Goal: Information Seeking & Learning: Find specific fact

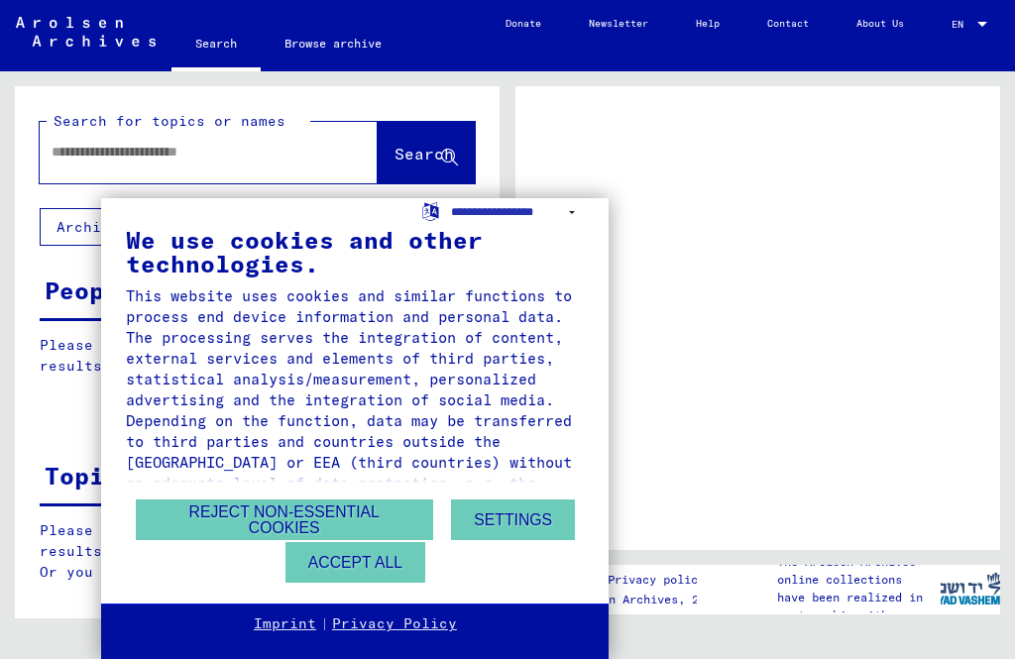
click at [381, 560] on button "Accept all" at bounding box center [356, 562] width 140 height 41
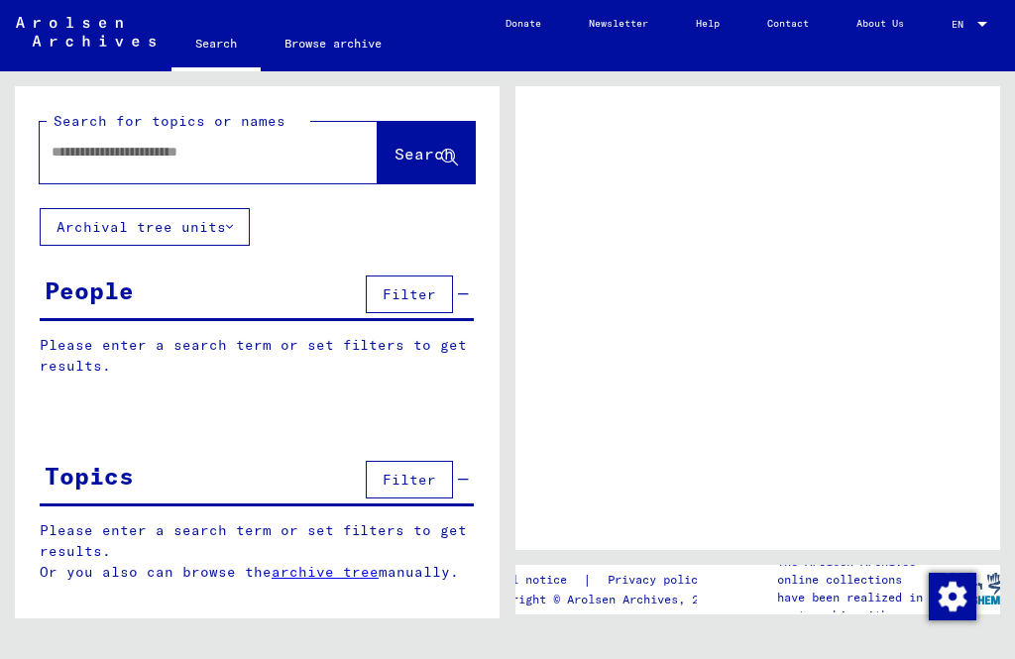
click at [187, 163] on input "text" at bounding box center [191, 152] width 279 height 21
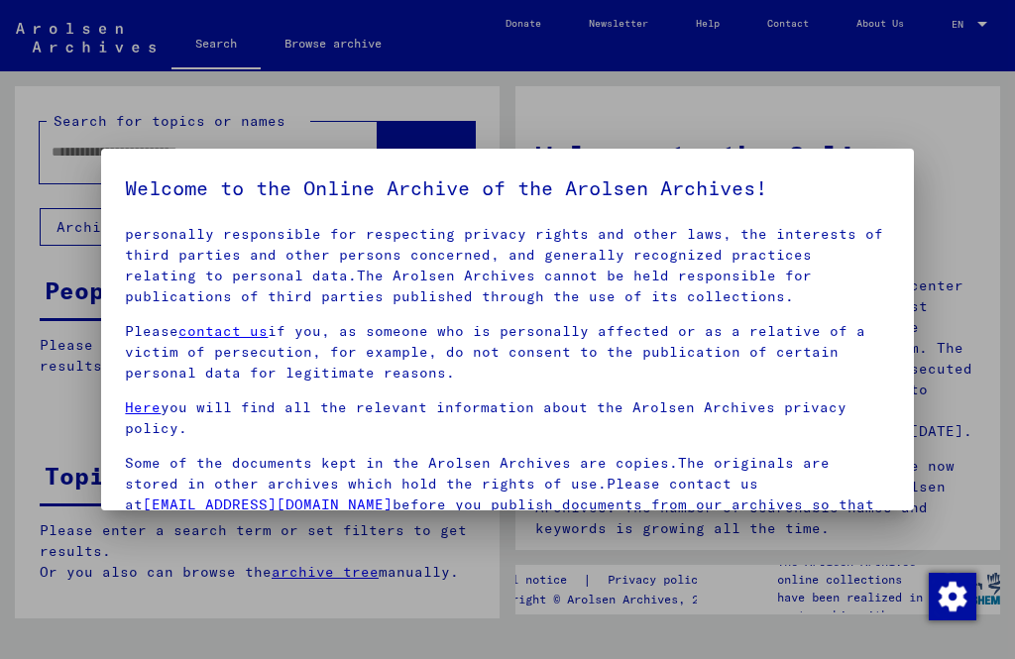
scroll to position [131, 0]
click at [619, 89] on div at bounding box center [507, 329] width 1015 height 659
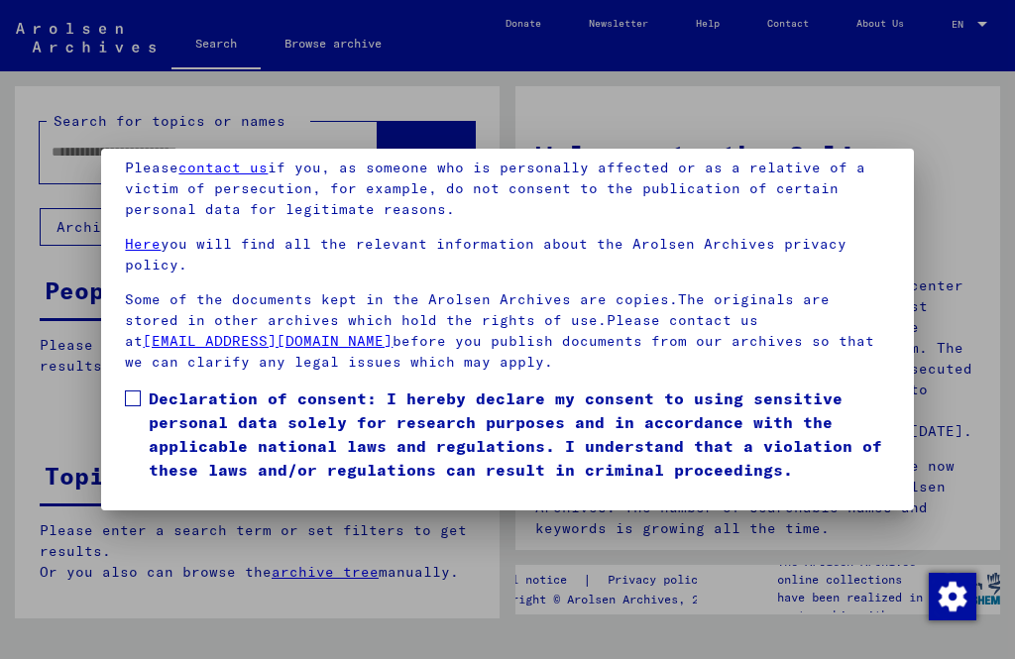
scroll to position [178, 0]
click at [163, 508] on button "I agree" at bounding box center [173, 511] width 96 height 38
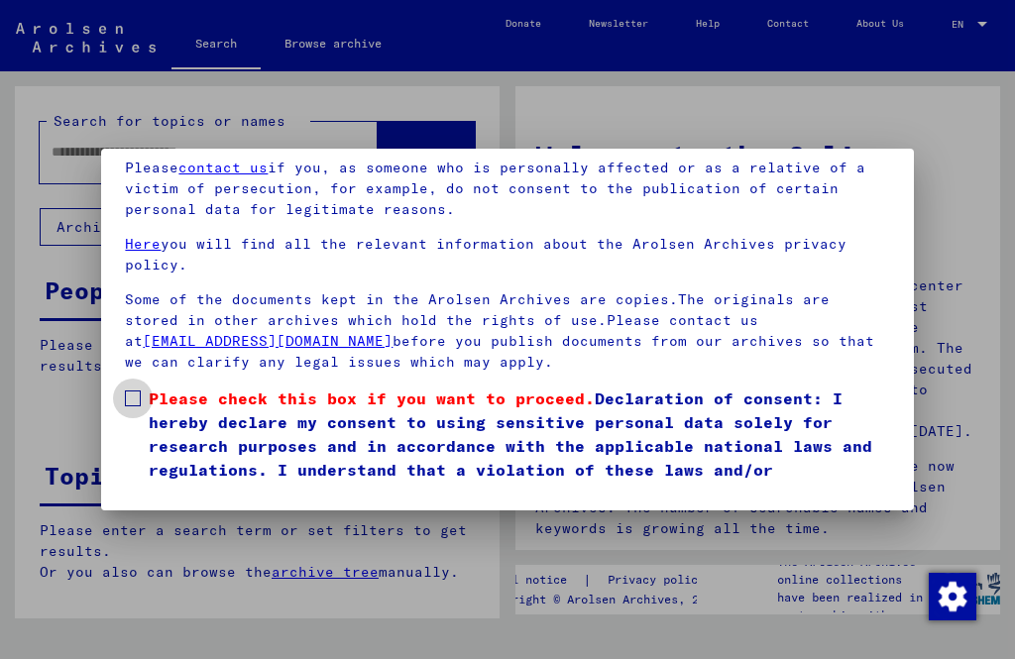
click at [137, 387] on label "Please check this box if you want to proceed. Declaration of consent: I hereby …" at bounding box center [507, 446] width 764 height 119
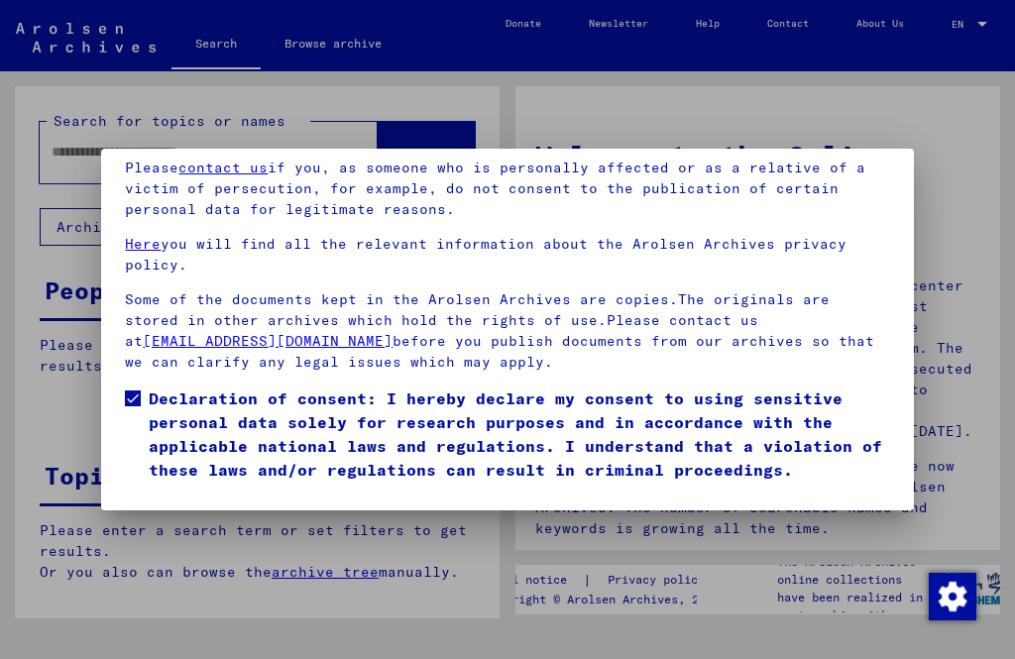
click at [183, 492] on button "I agree" at bounding box center [173, 511] width 96 height 38
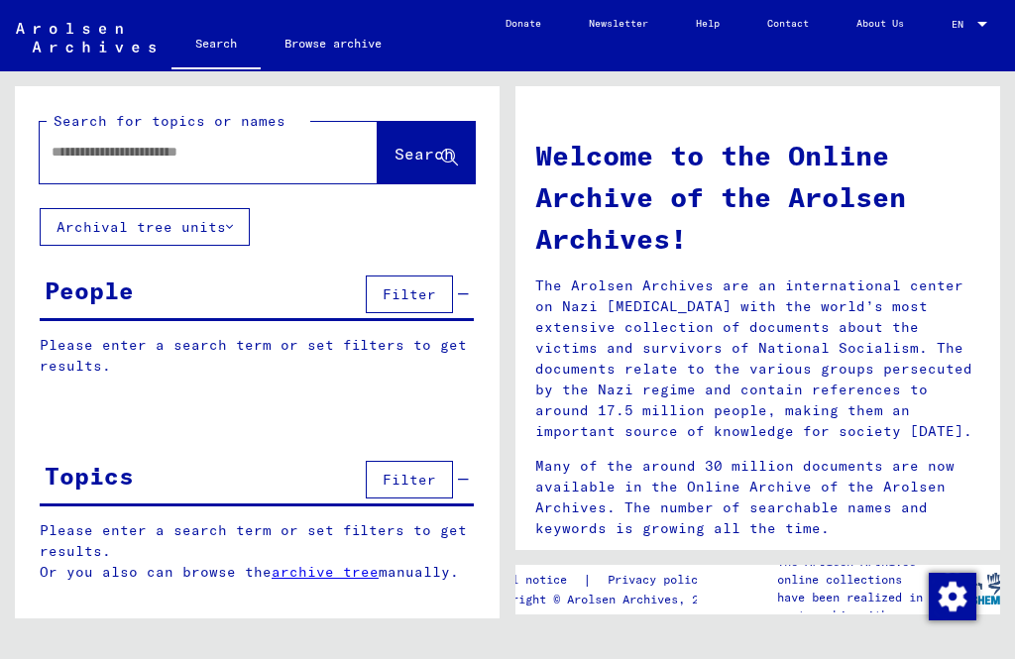
click at [184, 142] on input "text" at bounding box center [185, 152] width 267 height 21
type input "**********"
click at [403, 144] on span "Search" at bounding box center [424, 154] width 59 height 20
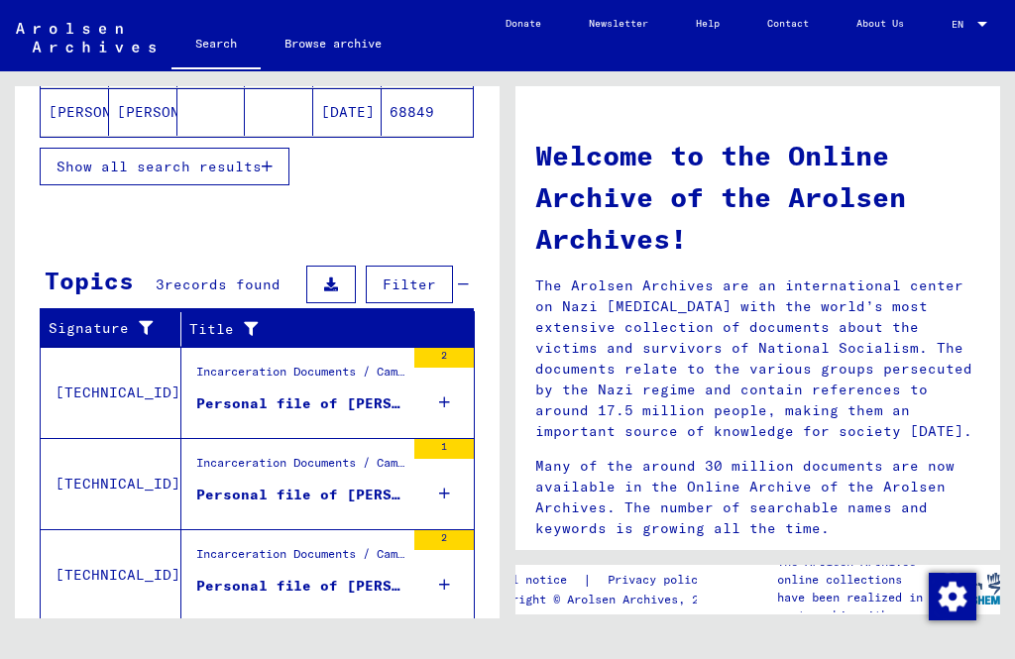
scroll to position [482, 0]
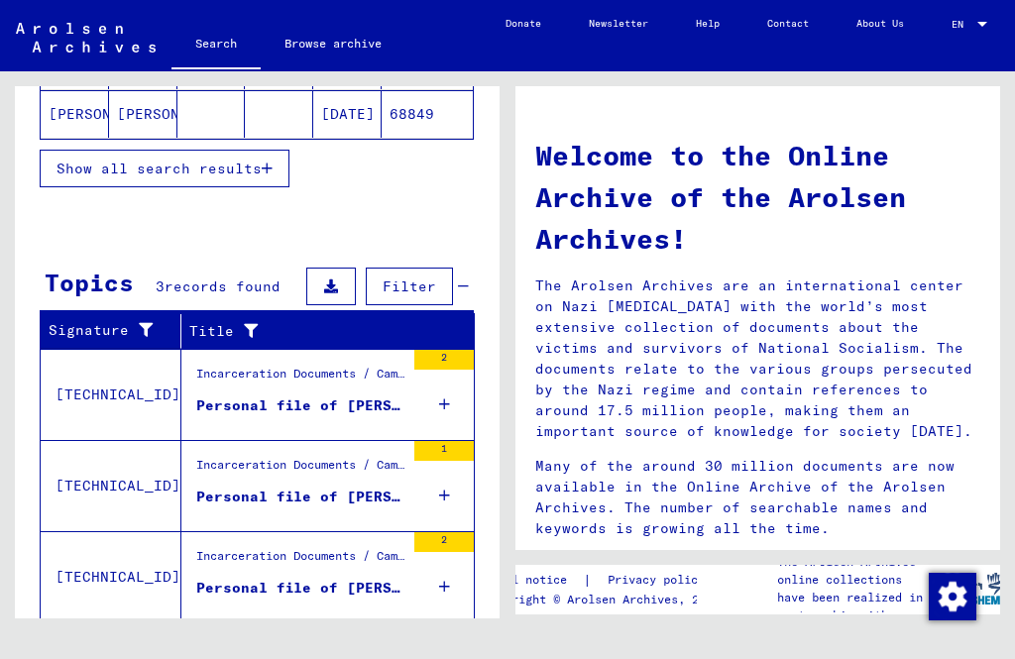
click at [318, 408] on div "Personal file of [PERSON_NAME], born on [DEMOGRAPHIC_DATA]" at bounding box center [300, 406] width 208 height 21
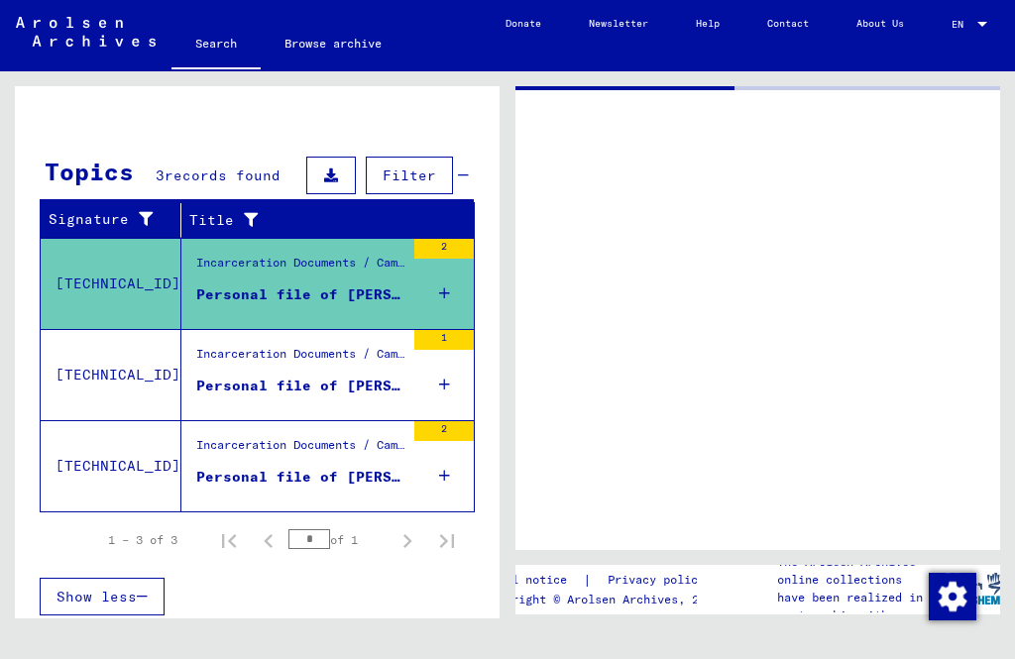
scroll to position [179, 0]
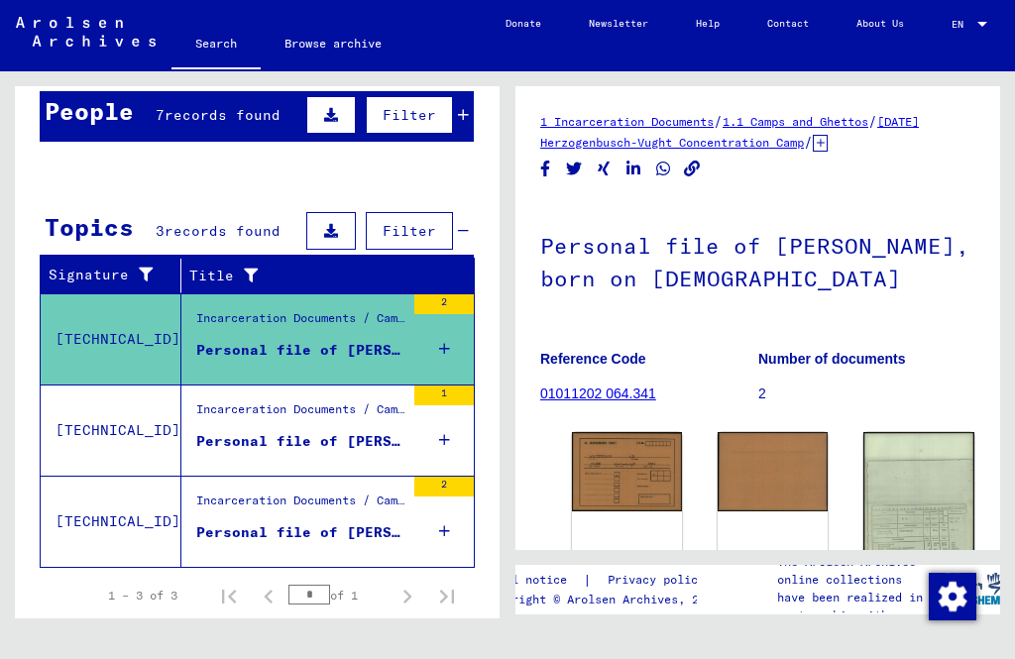
click at [602, 451] on img at bounding box center [627, 471] width 110 height 79
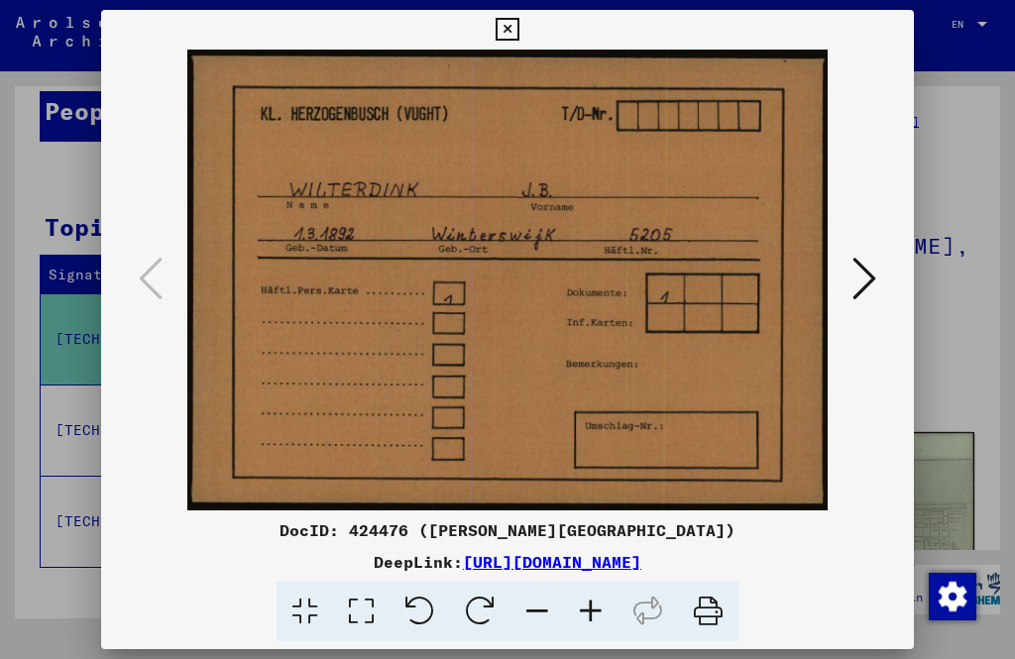
click at [519, 33] on icon at bounding box center [507, 30] width 23 height 24
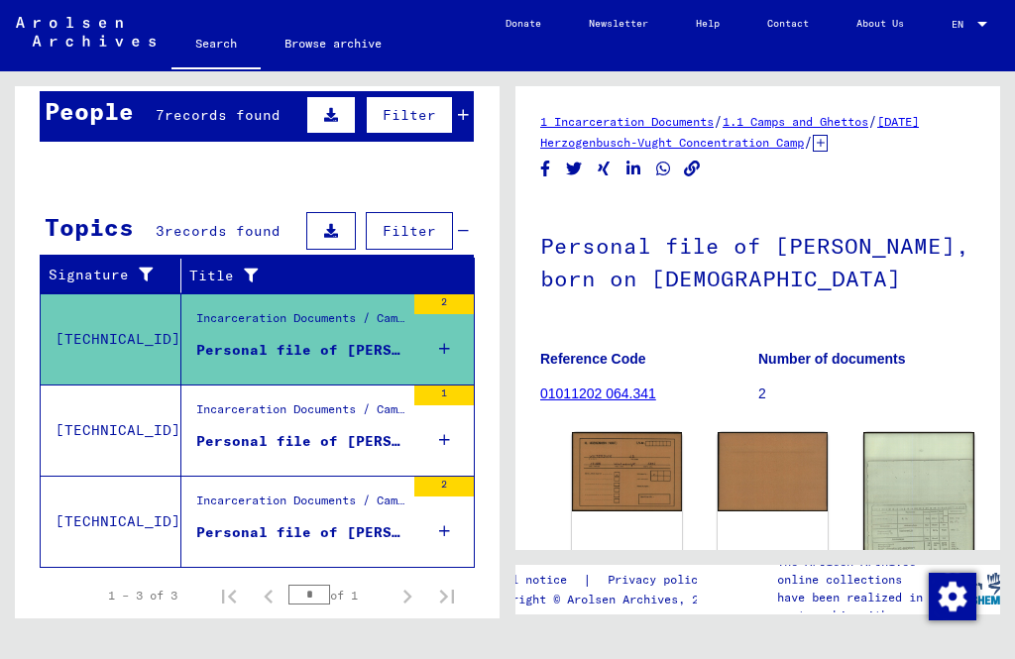
click at [61, 31] on img at bounding box center [86, 32] width 140 height 30
